Goal: Check status: Check status

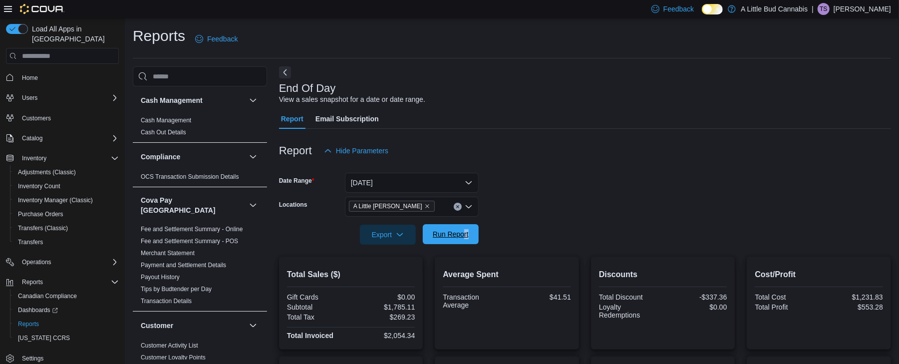
click at [445, 235] on span "Run Report" at bounding box center [451, 234] width 36 height 10
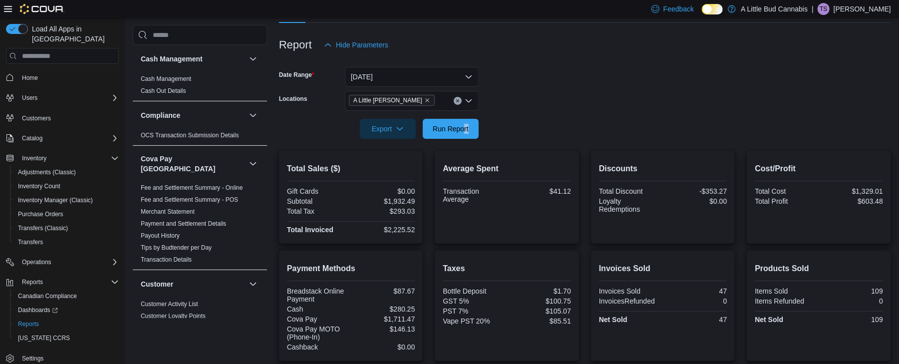
scroll to position [105, 0]
click at [372, 80] on button "[DATE]" at bounding box center [412, 78] width 134 height 20
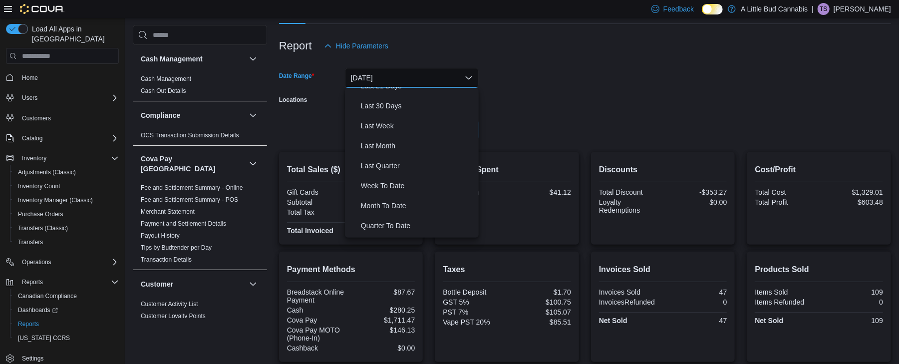
scroll to position [132, 0]
click at [378, 205] on span "Month To Date" at bounding box center [418, 206] width 114 height 12
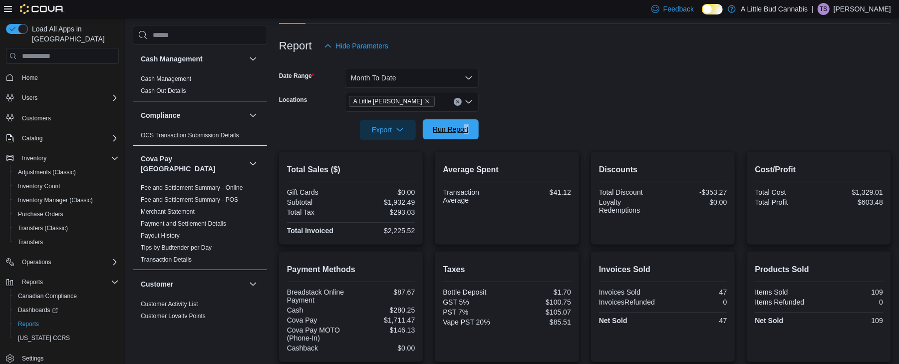
click at [433, 139] on span "Run Report" at bounding box center [451, 129] width 44 height 20
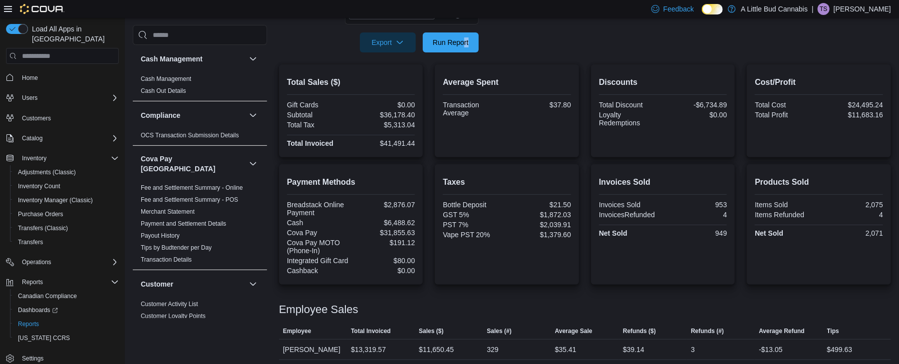
scroll to position [192, 0]
click at [447, 41] on span "Run Report" at bounding box center [451, 43] width 36 height 10
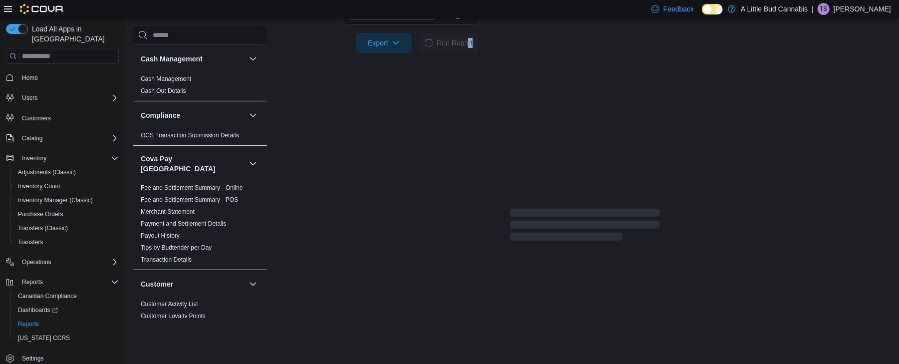
scroll to position [0, 0]
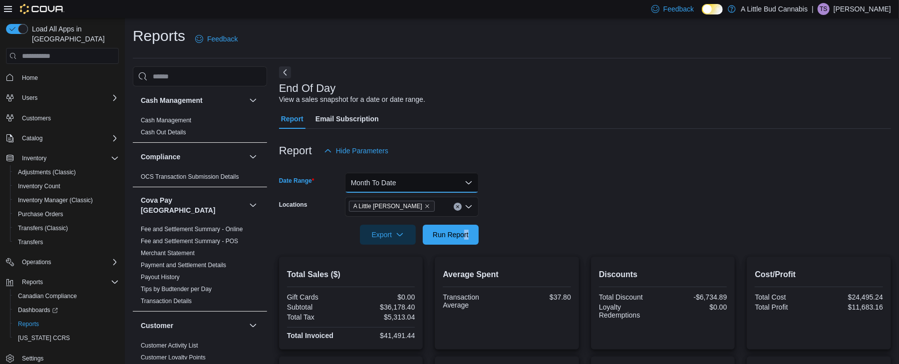
click at [420, 184] on button "Month To Date" at bounding box center [412, 183] width 134 height 20
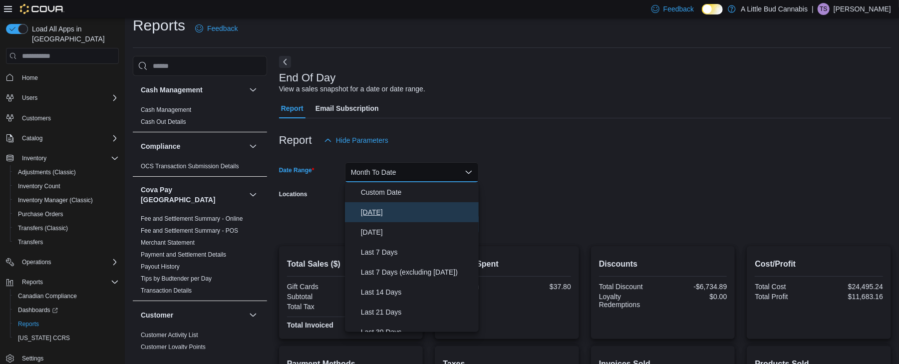
click at [371, 216] on span "[DATE]" at bounding box center [418, 212] width 114 height 12
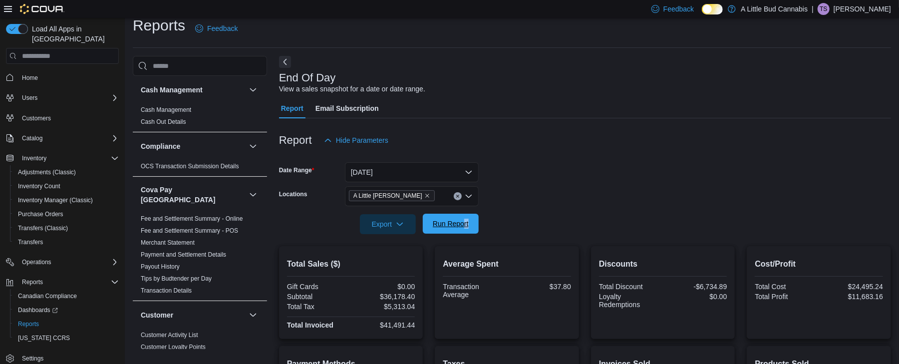
click at [437, 222] on span "Run Report" at bounding box center [451, 224] width 36 height 10
